Goal: Register for event/course

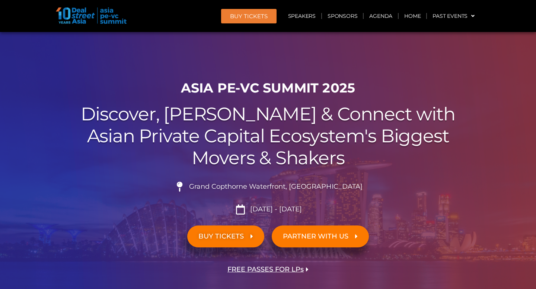
drag, startPoint x: 166, startPoint y: 100, endPoint x: 301, endPoint y: 100, distance: 135.4
click at [305, 100] on div "ASIA PE-VC Summit 2025 Discover, Learn & Connect with Asian Private Capital Eco…" at bounding box center [268, 190] width 424 height 227
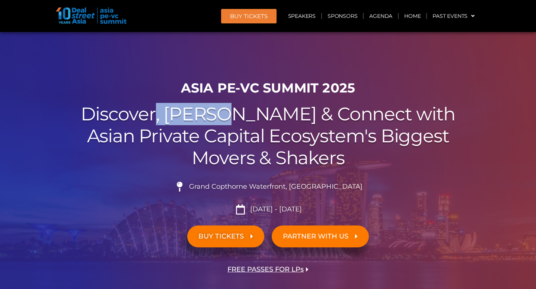
drag, startPoint x: 207, startPoint y: 114, endPoint x: 302, endPoint y: 121, distance: 95.2
click at [300, 121] on h2 "Discover, Learn & Connect with Asian Private Capital Ecosystem's Biggest Movers…" at bounding box center [268, 135] width 417 height 65
click at [299, 124] on h2 "Discover, Learn & Connect with Asian Private Capital Ecosystem's Biggest Movers…" at bounding box center [268, 135] width 417 height 65
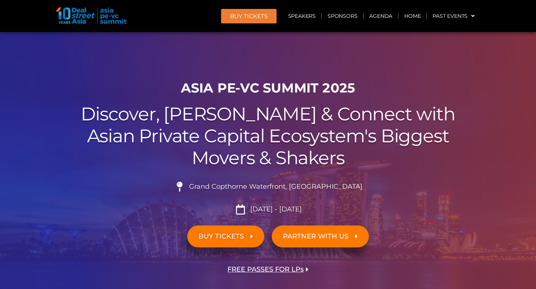
click at [299, 124] on h2 "Discover, Learn & Connect with Asian Private Capital Ecosystem's Biggest Movers…" at bounding box center [268, 135] width 417 height 65
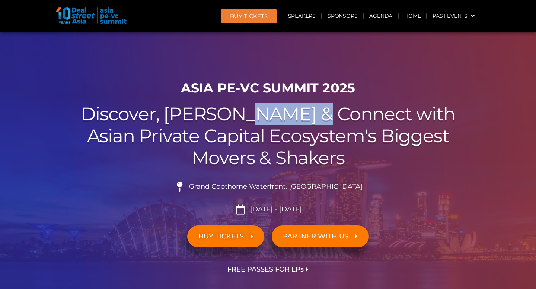
click at [299, 124] on h2 "Discover, Learn & Connect with Asian Private Capital Ecosystem's Biggest Movers…" at bounding box center [268, 135] width 417 height 65
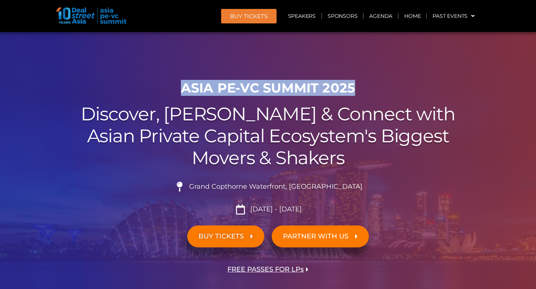
drag, startPoint x: 183, startPoint y: 80, endPoint x: 363, endPoint y: 83, distance: 179.7
click at [363, 83] on div "ASIA PE-VC Summit 2025 Discover, Learn & Connect with Asian Private Capital Eco…" at bounding box center [268, 190] width 424 height 227
copy h1 "ASIA PE-VC Summit 2025"
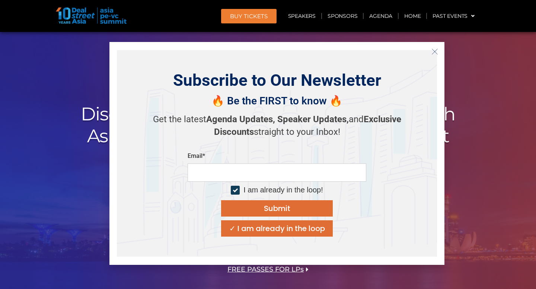
click at [73, 58] on div at bounding box center [268, 167] width 536 height 271
click at [435, 53] on icon "Close" at bounding box center [434, 51] width 7 height 7
